Goal: Task Accomplishment & Management: Manage account settings

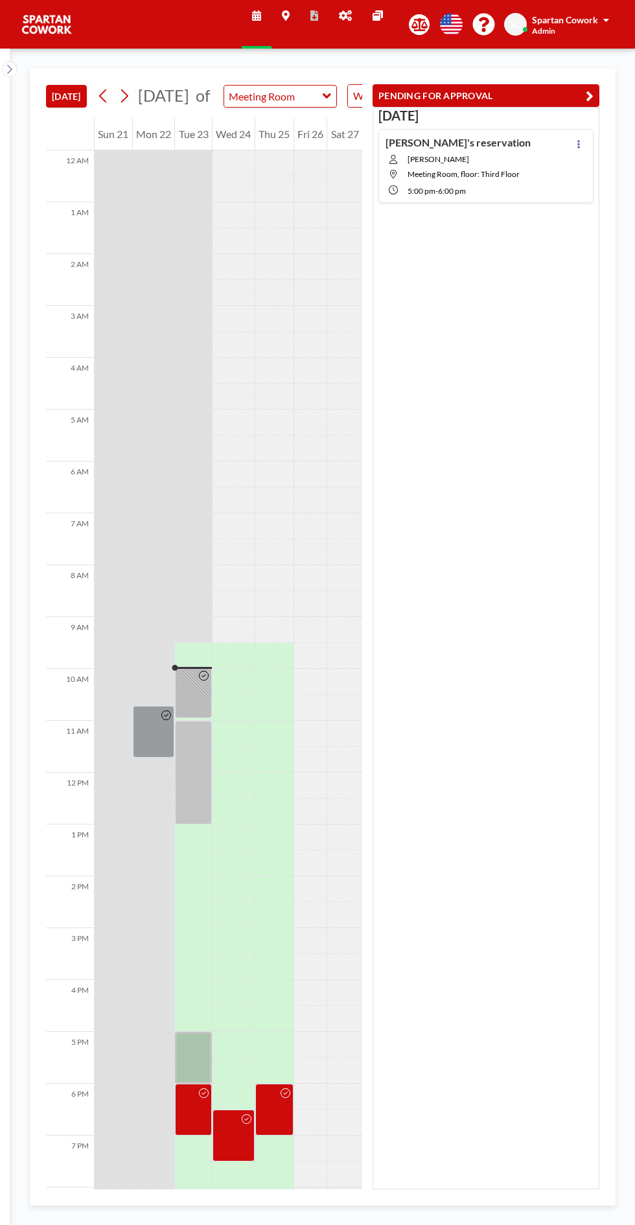
scroll to position [104, 0]
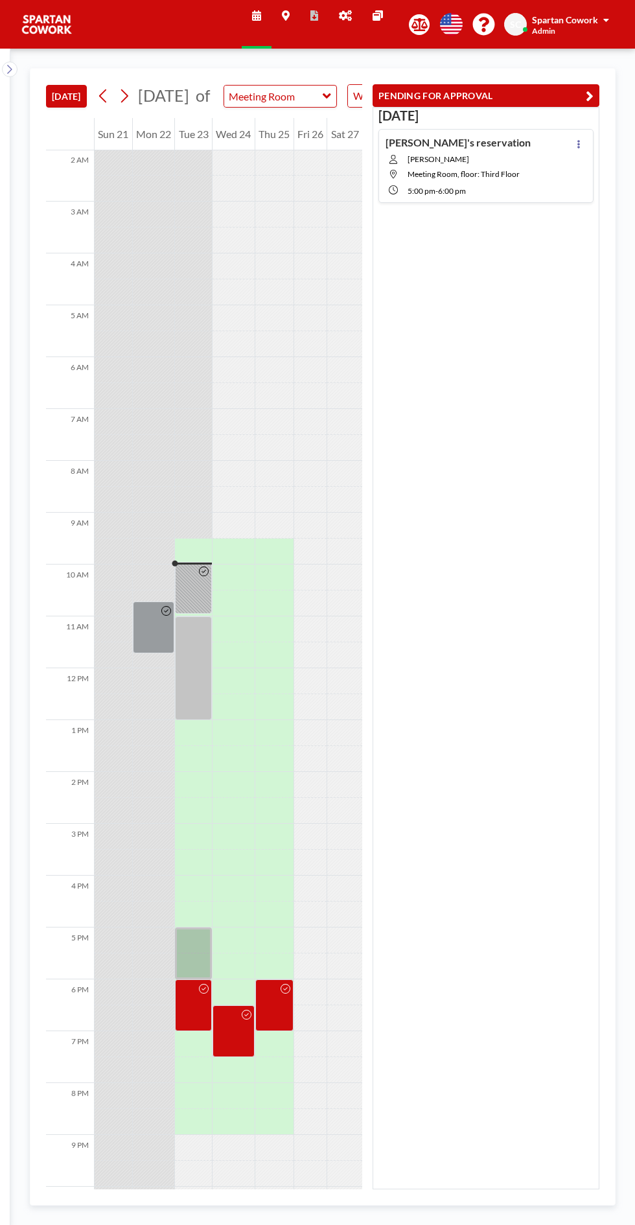
click at [195, 597] on div at bounding box center [193, 588] width 37 height 52
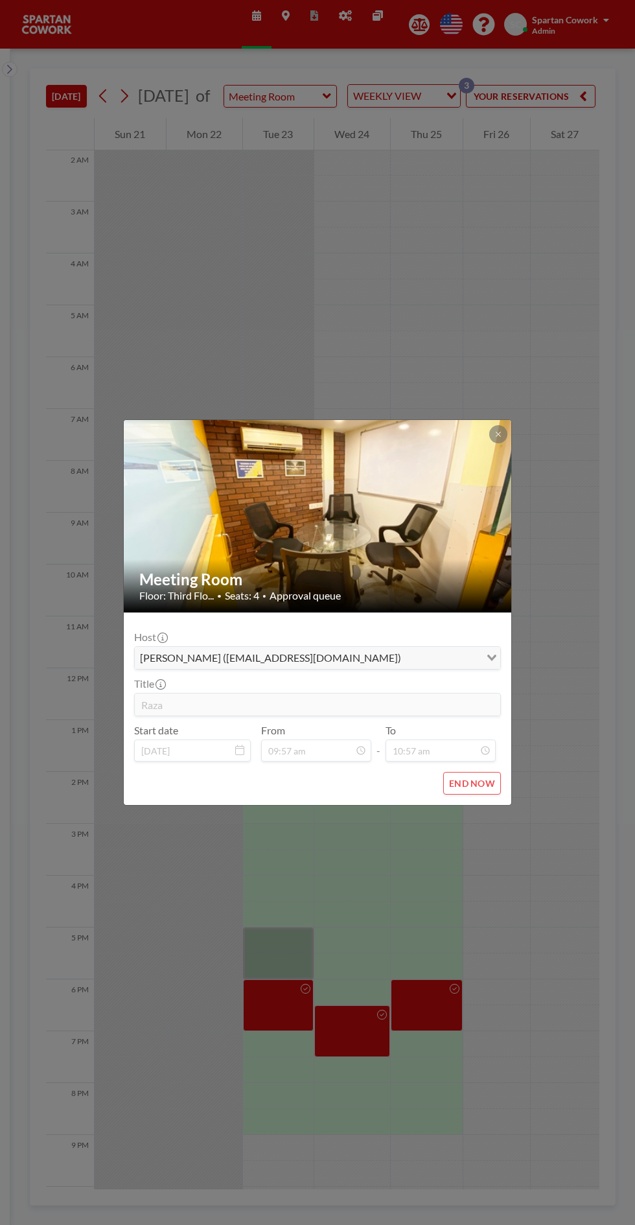
click at [498, 435] on icon at bounding box center [498, 434] width 5 height 5
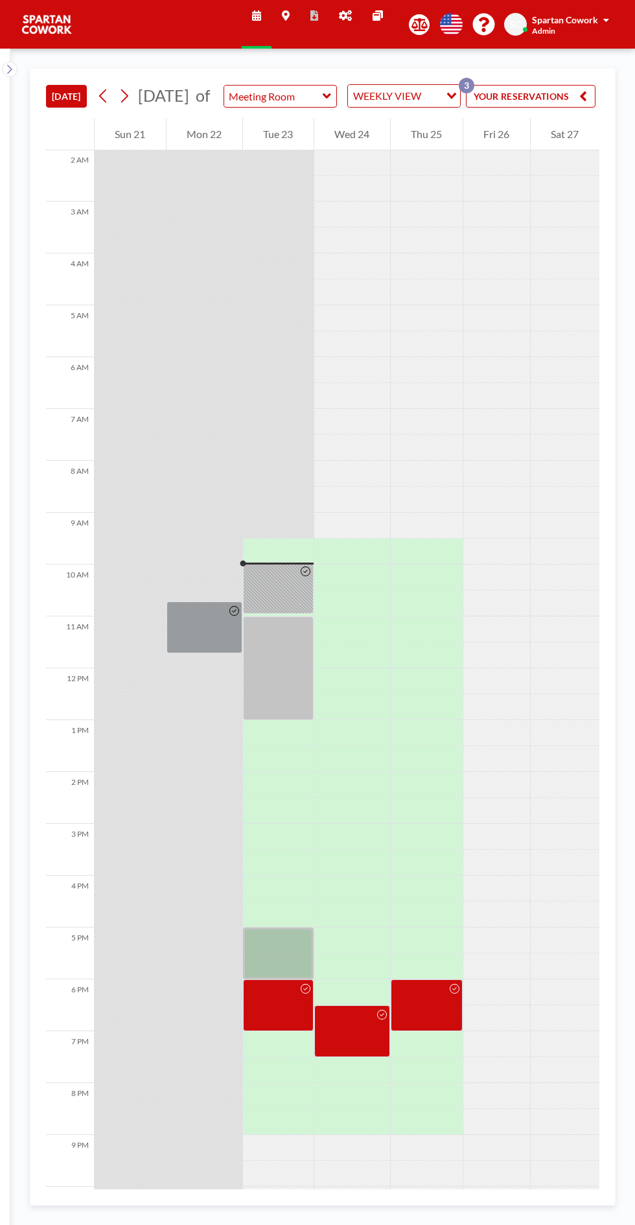
scroll to position [0, 173]
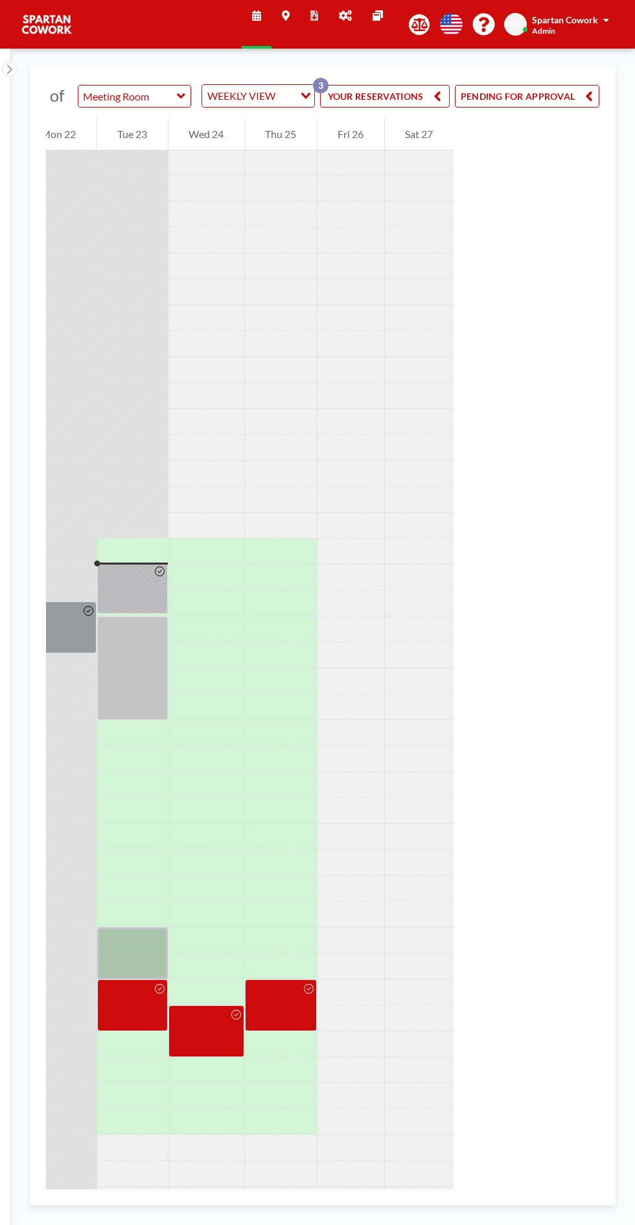
click at [562, 104] on button "PENDING FOR APPROVAL" at bounding box center [527, 96] width 144 height 23
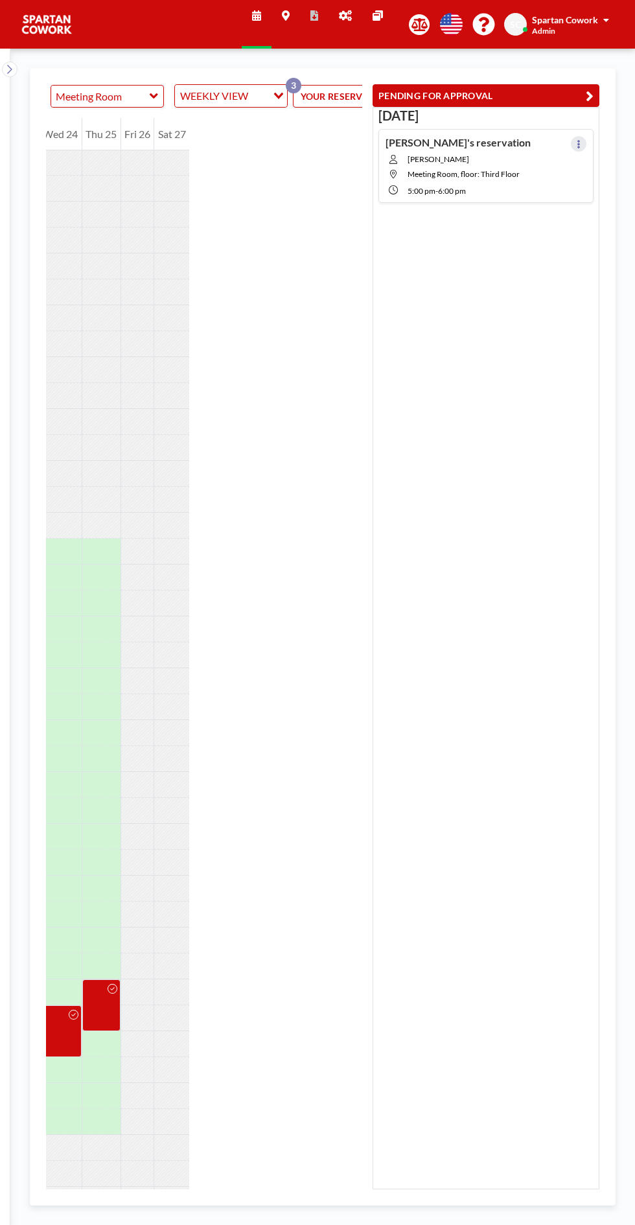
click at [574, 143] on button at bounding box center [579, 144] width 16 height 16
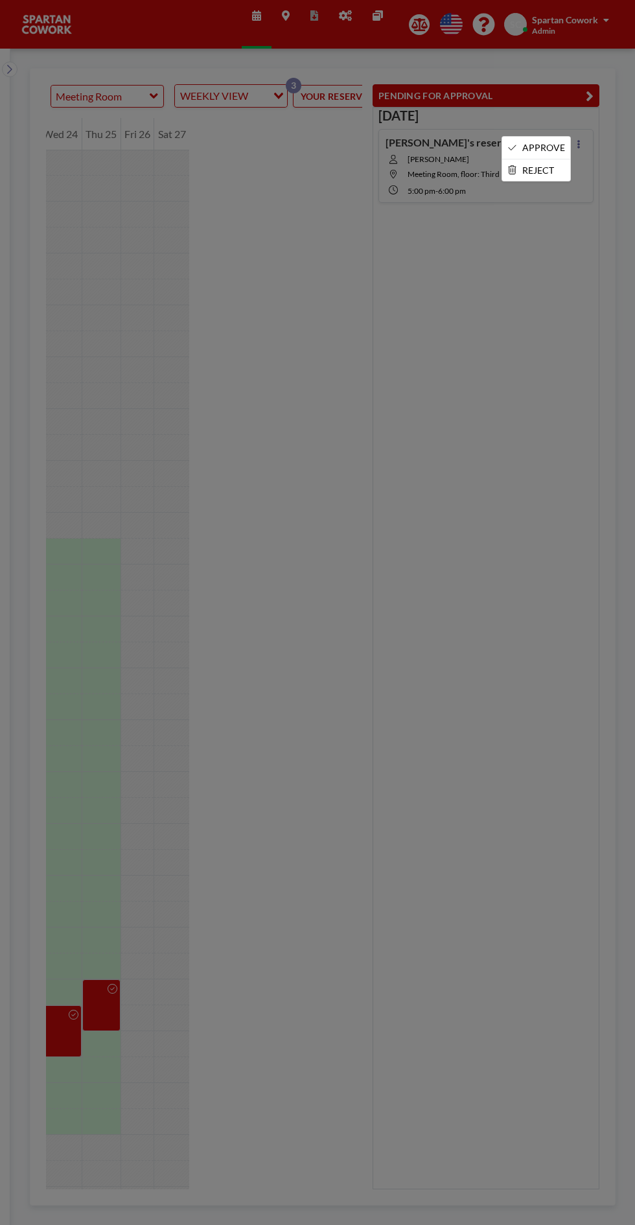
click at [540, 144] on li "APPROVE" at bounding box center [536, 148] width 68 height 22
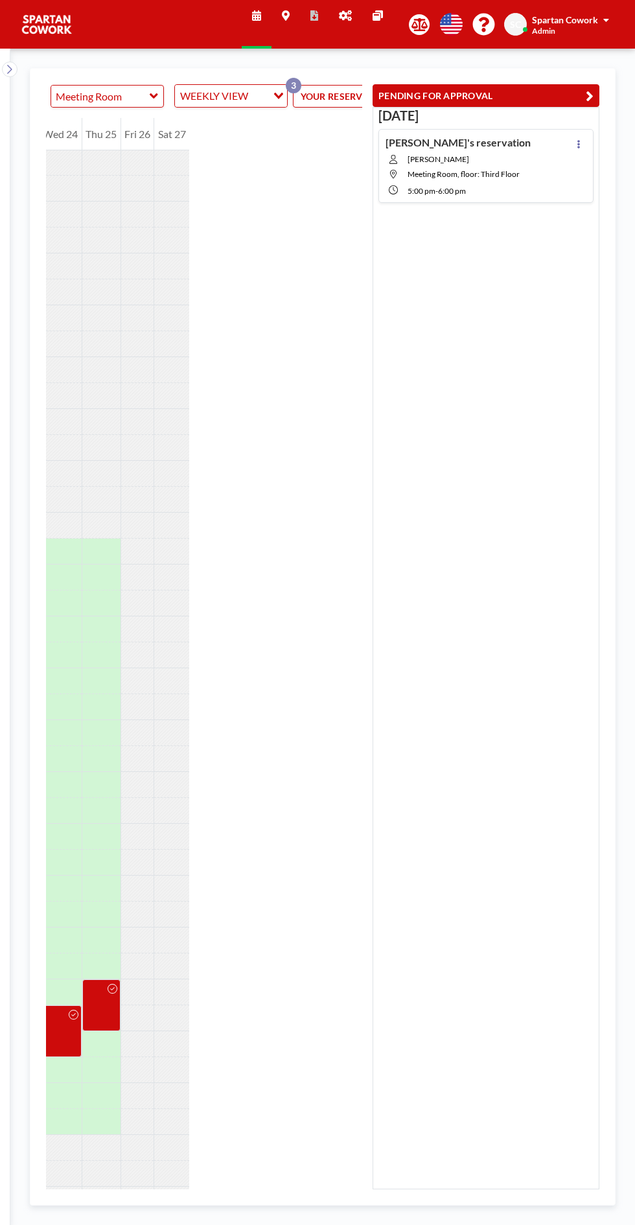
click at [582, 140] on button at bounding box center [579, 144] width 16 height 16
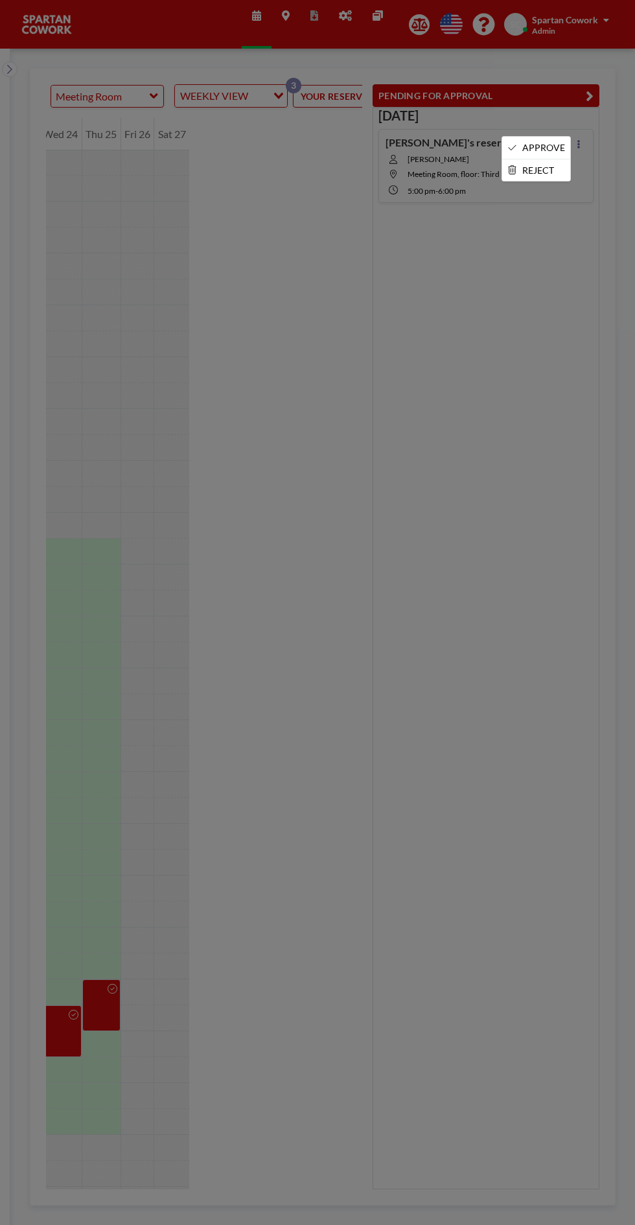
click at [548, 150] on li "APPROVE" at bounding box center [536, 148] width 68 height 22
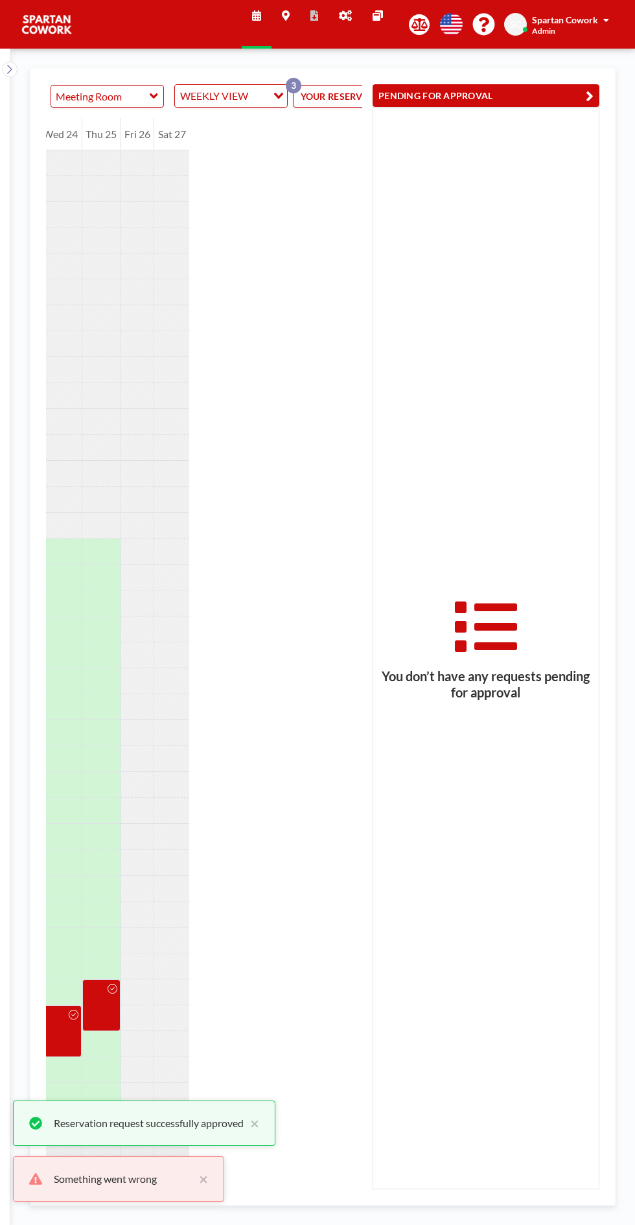
scroll to position [0, 0]
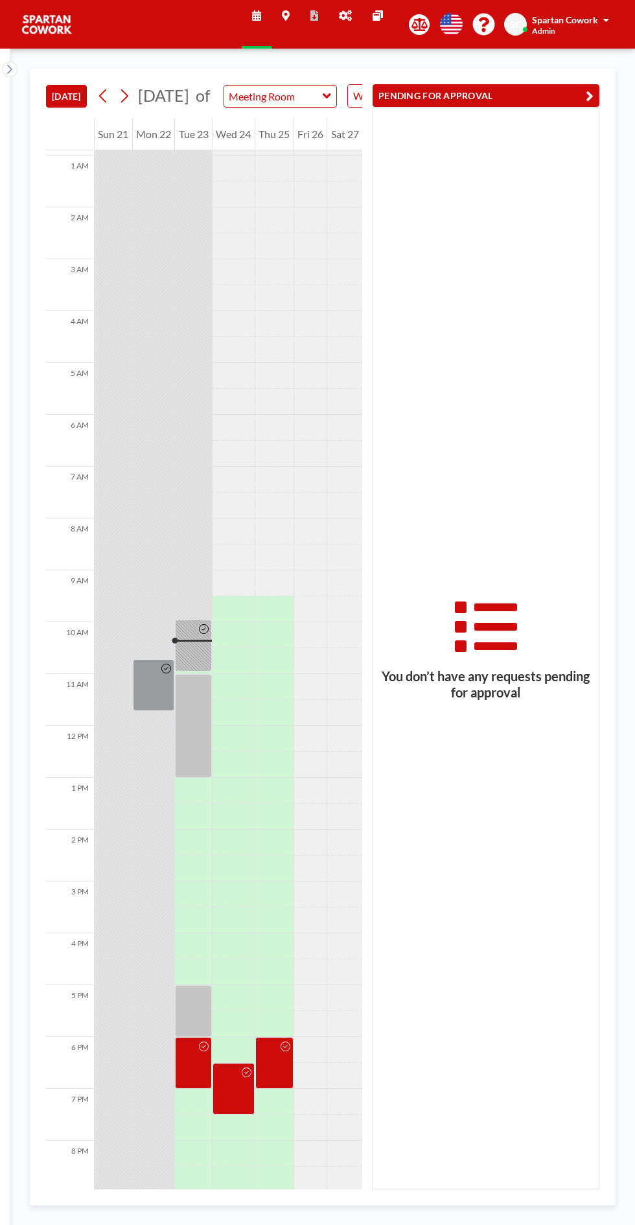
scroll to position [104, 0]
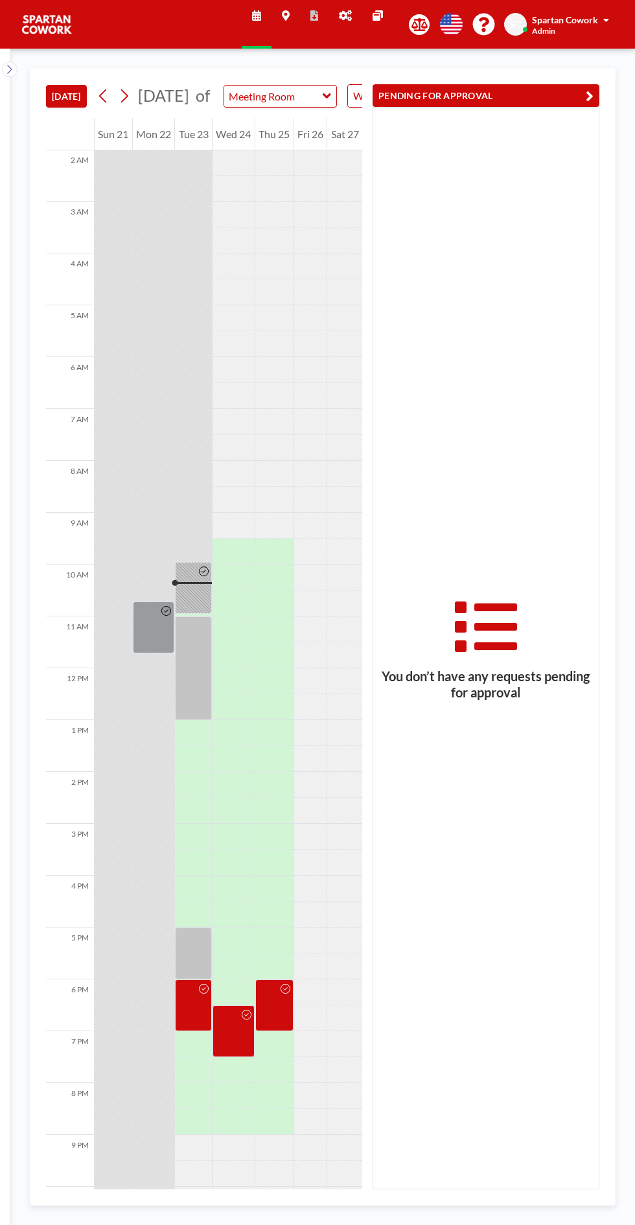
click at [198, 682] on div at bounding box center [193, 668] width 37 height 104
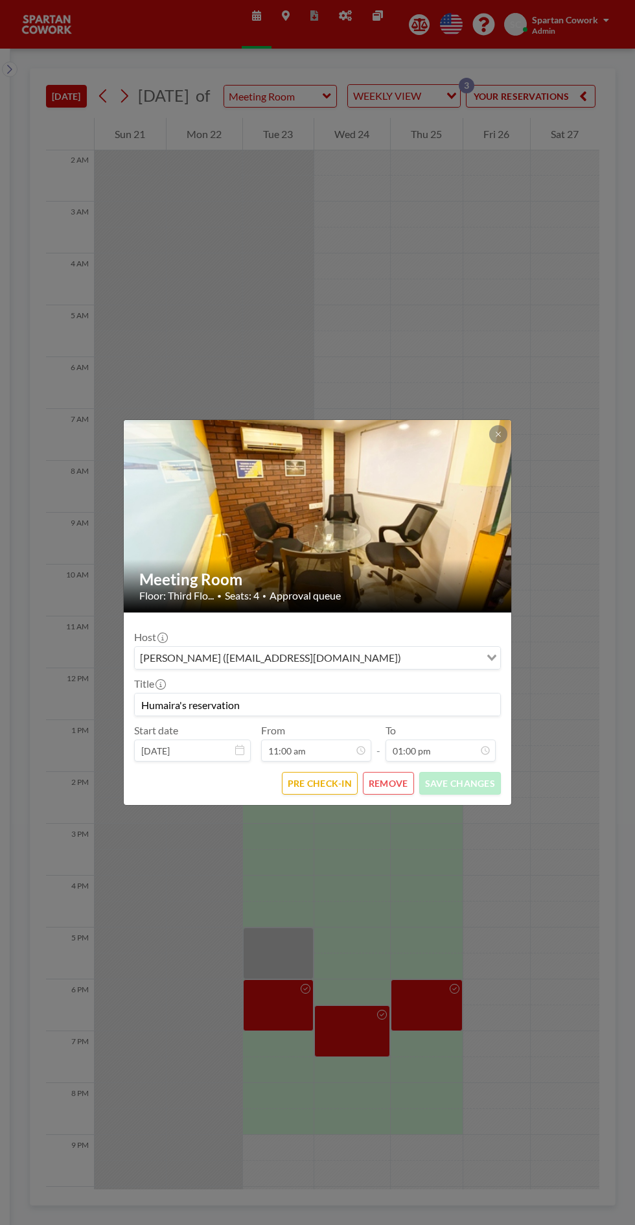
click at [498, 434] on icon at bounding box center [498, 434] width 5 height 5
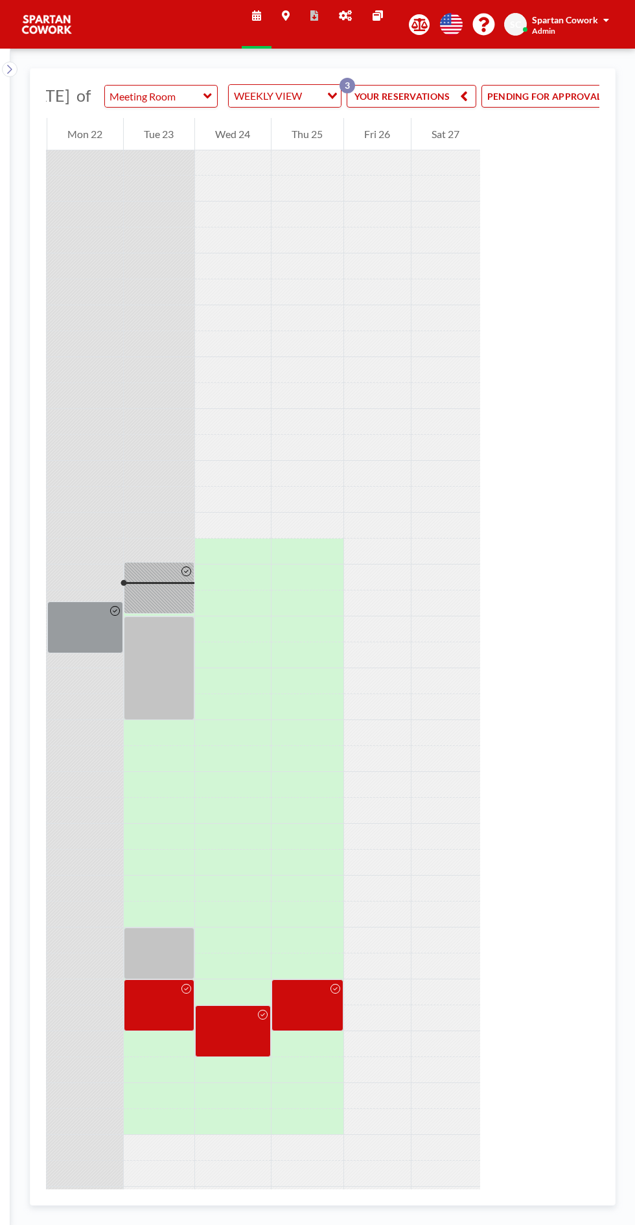
scroll to position [0, 173]
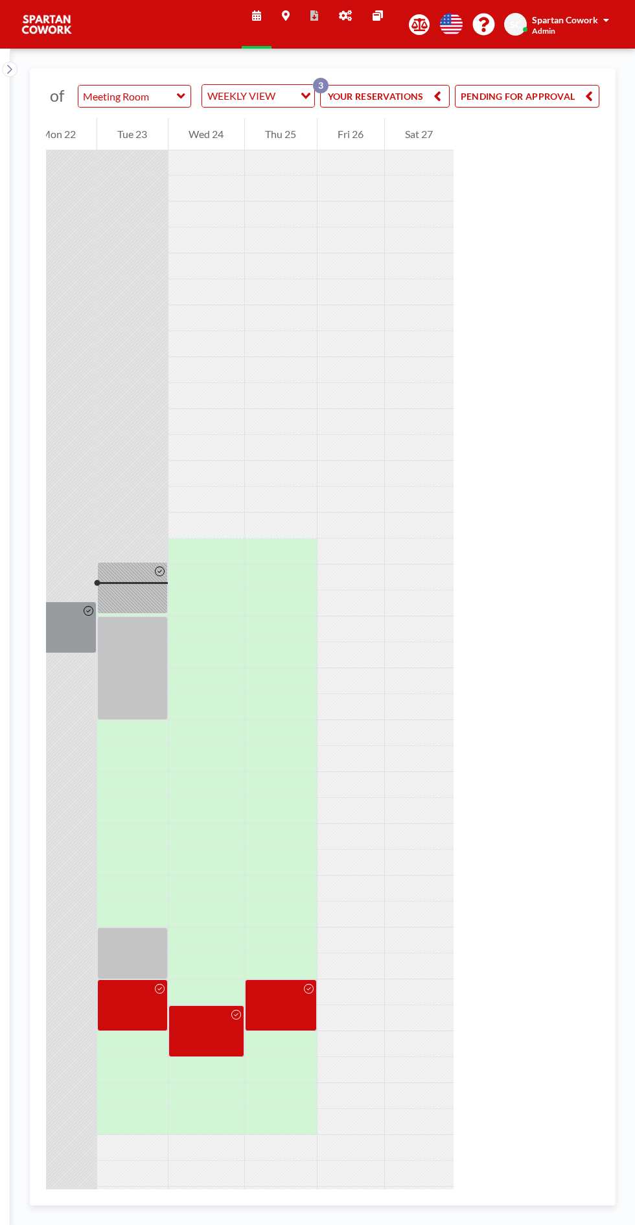
click at [542, 102] on button "PENDING FOR APPROVAL" at bounding box center [527, 96] width 144 height 23
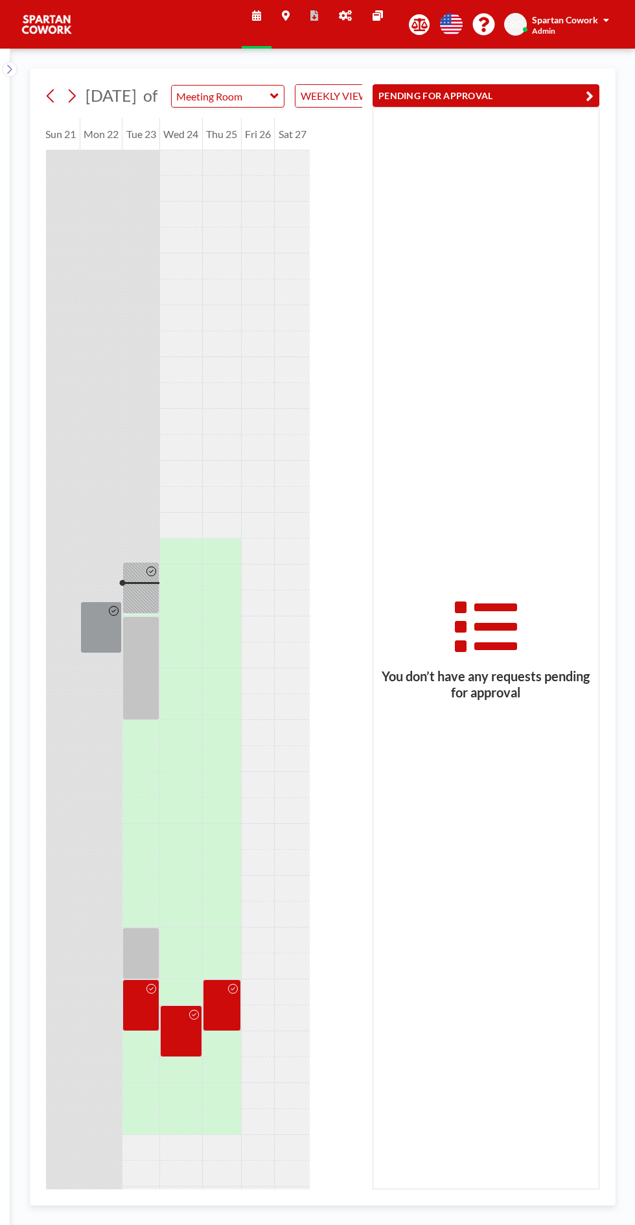
scroll to position [0, 0]
